Goal: Transaction & Acquisition: Purchase product/service

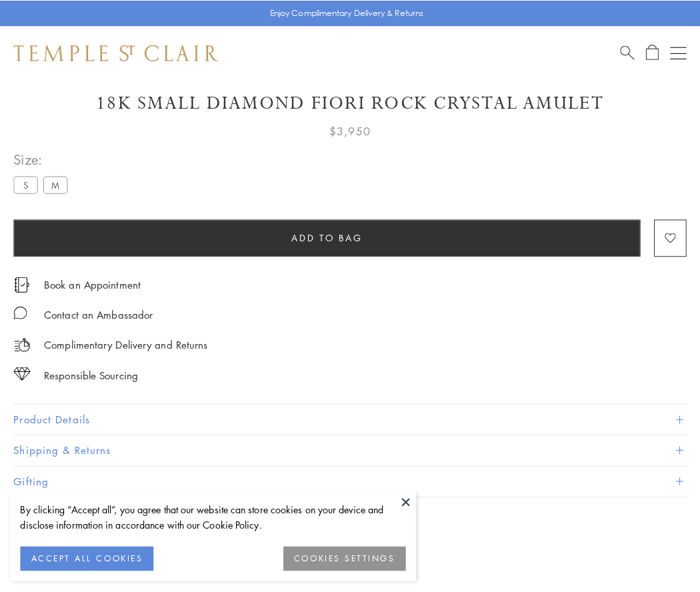
scroll to position [67, 0]
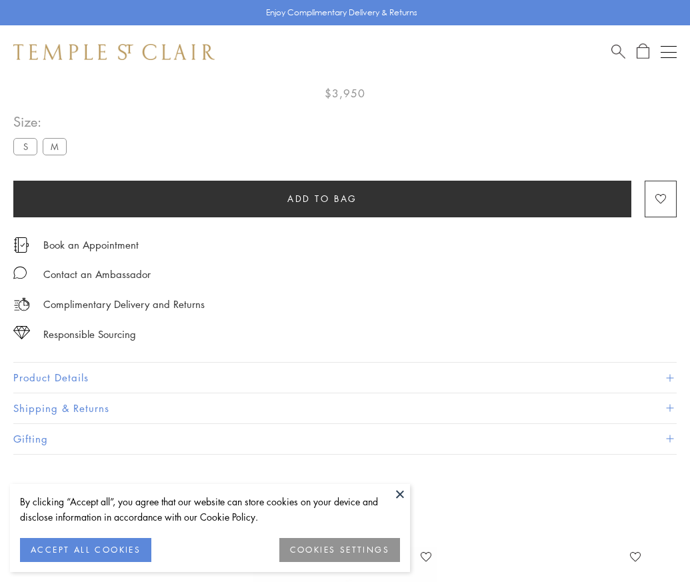
click at [322, 198] on span "Add to bag" at bounding box center [322, 198] width 70 height 15
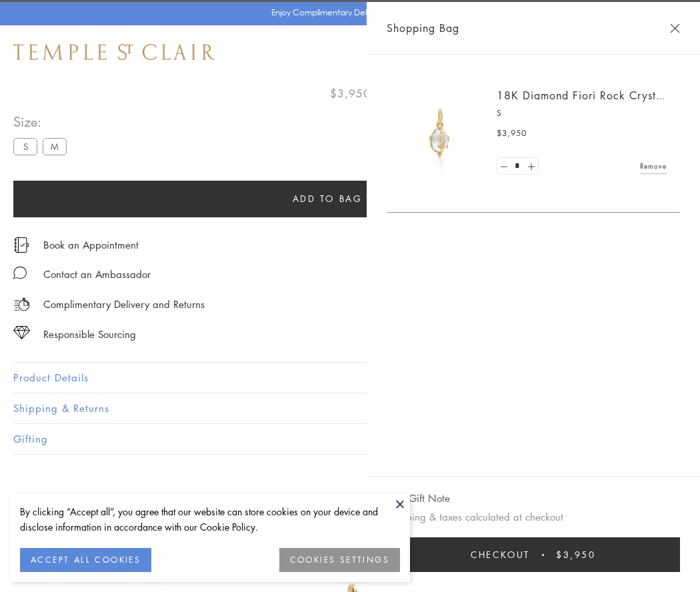
click at [550, 555] on button "Checkout $3,950" at bounding box center [533, 554] width 293 height 35
